Goal: Information Seeking & Learning: Learn about a topic

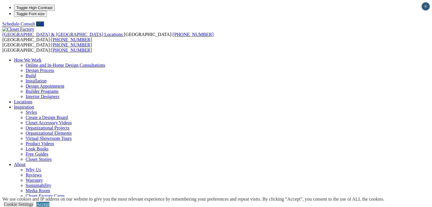
click at [49, 202] on link "Accept" at bounding box center [42, 204] width 13 height 5
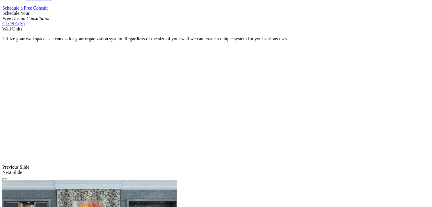
scroll to position [392, 0]
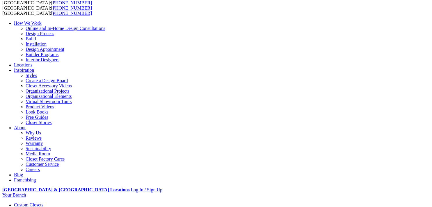
scroll to position [0, 0]
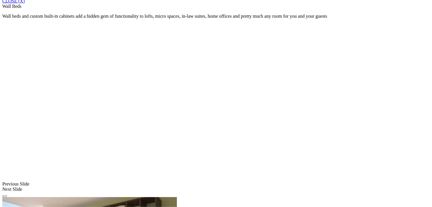
scroll to position [408, 0]
